Goal: Task Accomplishment & Management: Use online tool/utility

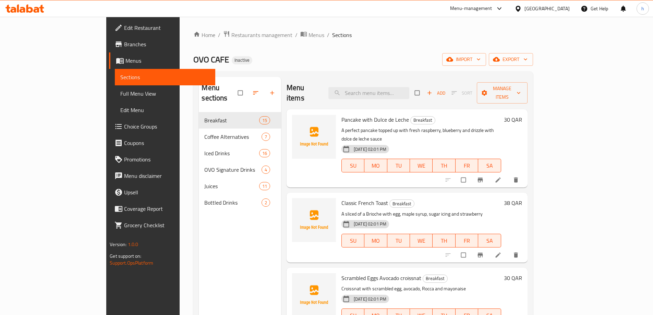
click at [297, 45] on div "Home / Restaurants management / Menus / Sections OVO CAFE Inactive import expor…" at bounding box center [363, 214] width 340 height 367
click at [481, 61] on span "import" at bounding box center [464, 59] width 33 height 9
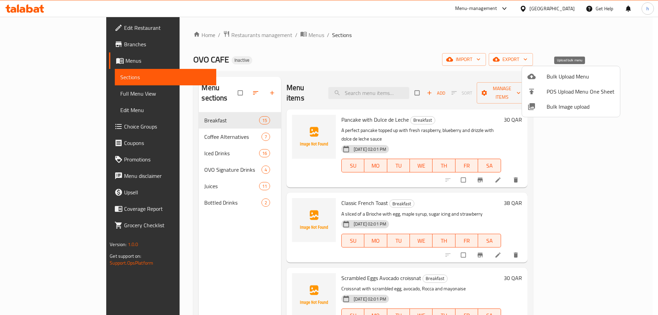
click at [549, 75] on span "Bulk Upload Menu" at bounding box center [581, 76] width 68 height 8
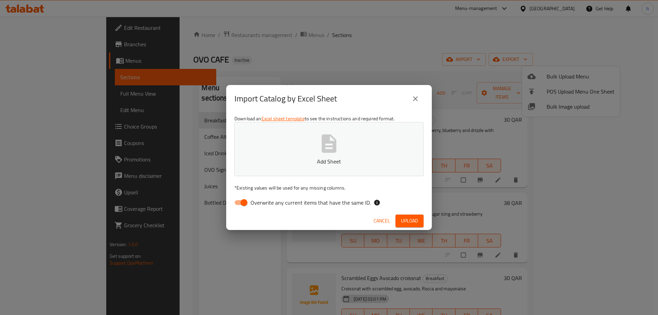
click at [248, 200] on input "Overwrite any current items that have the same ID." at bounding box center [244, 202] width 39 height 13
checkbox input "false"
click at [311, 149] on button "Add Sheet" at bounding box center [329, 149] width 189 height 54
click at [403, 222] on span "Upload" at bounding box center [409, 221] width 17 height 9
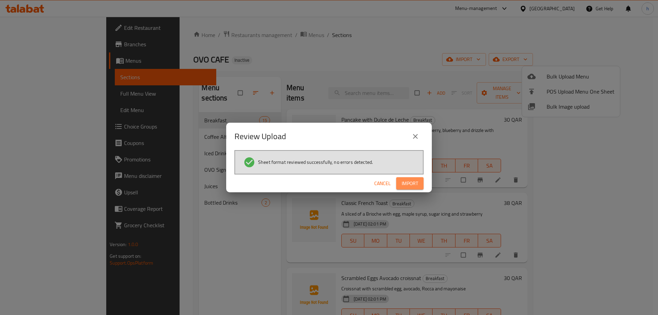
click at [413, 181] on span "Import" at bounding box center [410, 183] width 16 height 9
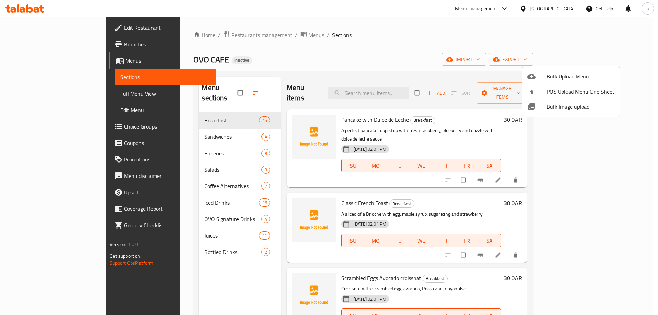
click at [311, 46] on div at bounding box center [329, 157] width 658 height 315
